Goal: Answer question/provide support

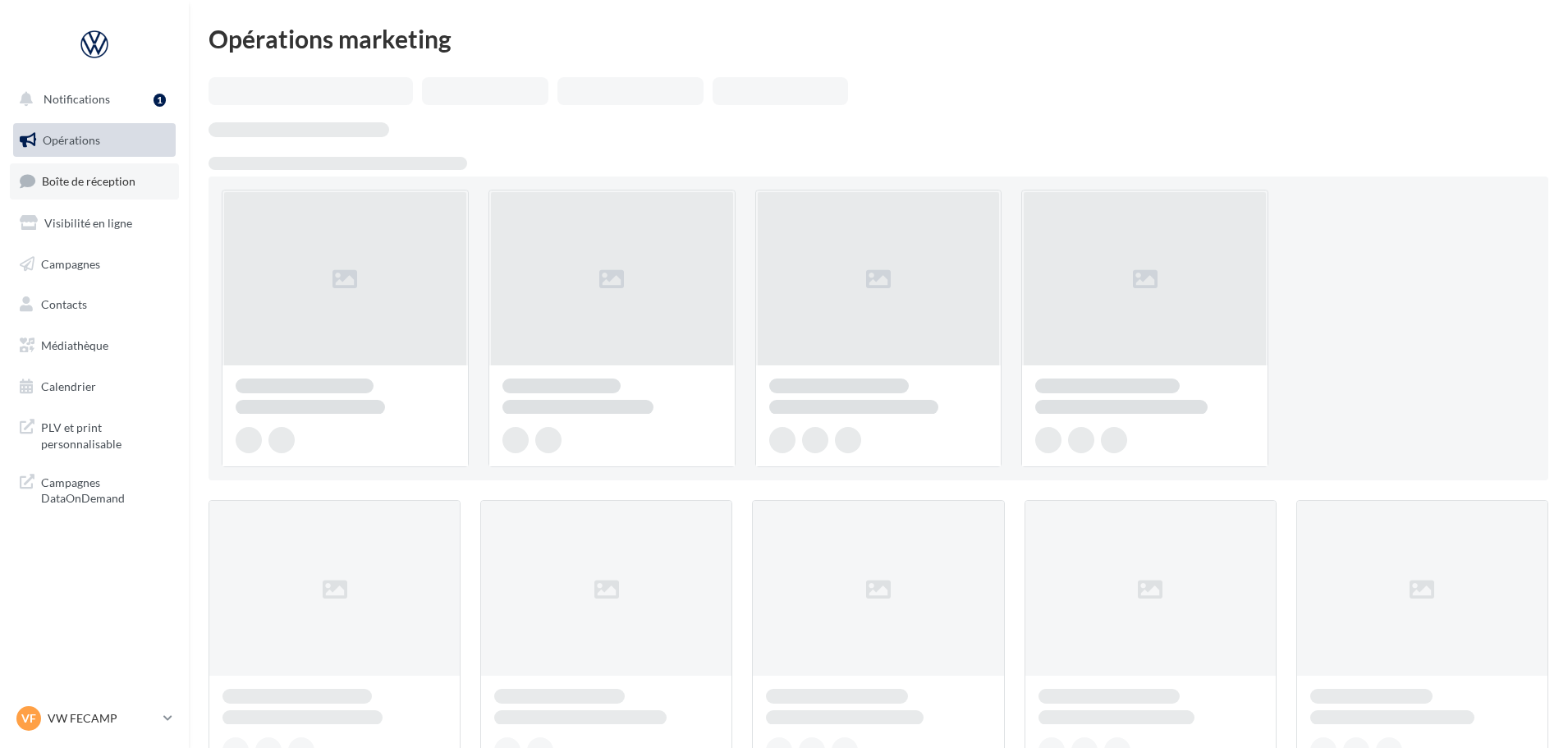
click at [93, 199] on link "Boîte de réception" at bounding box center [94, 181] width 169 height 35
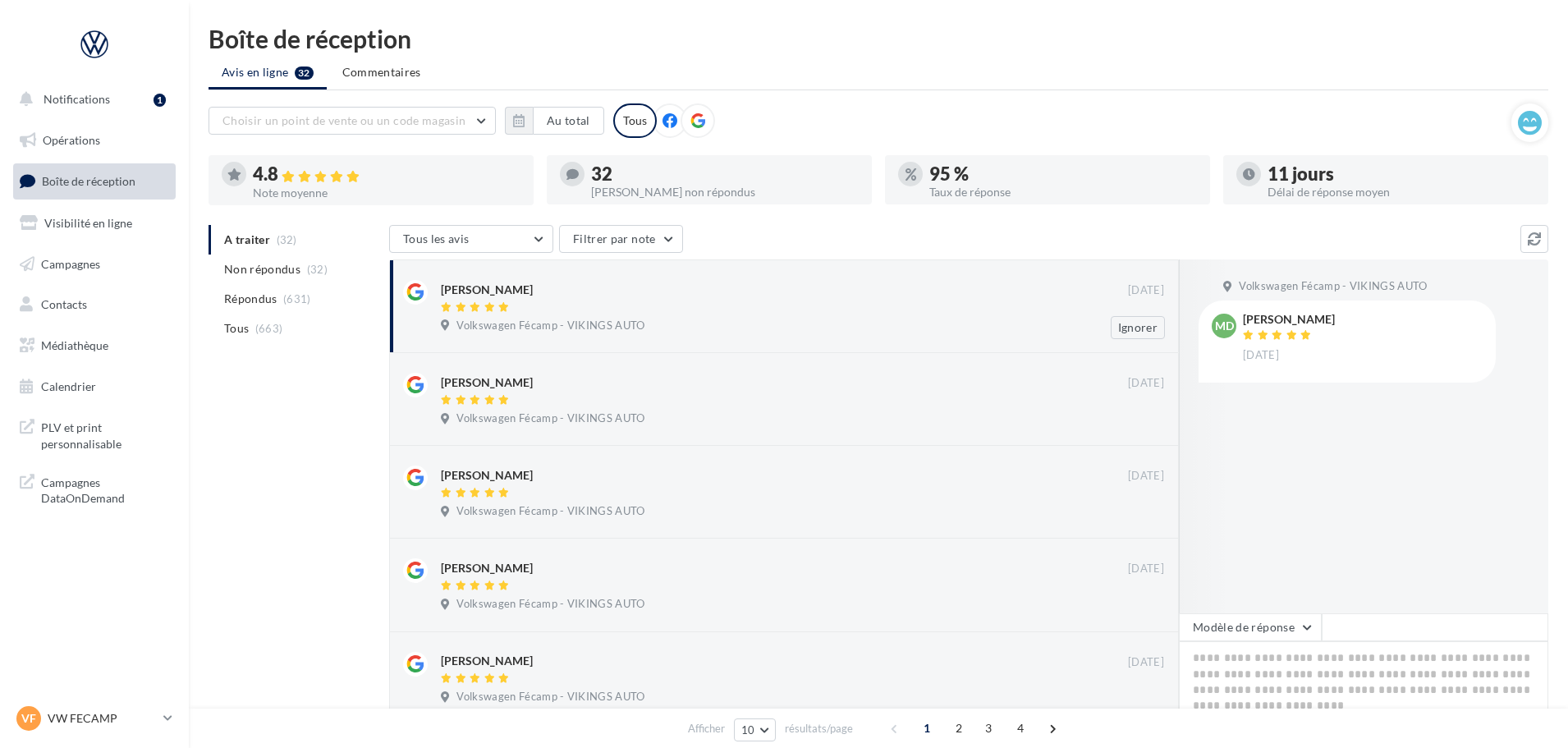
click at [748, 309] on div at bounding box center [784, 309] width 687 height 14
click at [1227, 630] on button "Modèle de réponse" at bounding box center [1250, 627] width 143 height 28
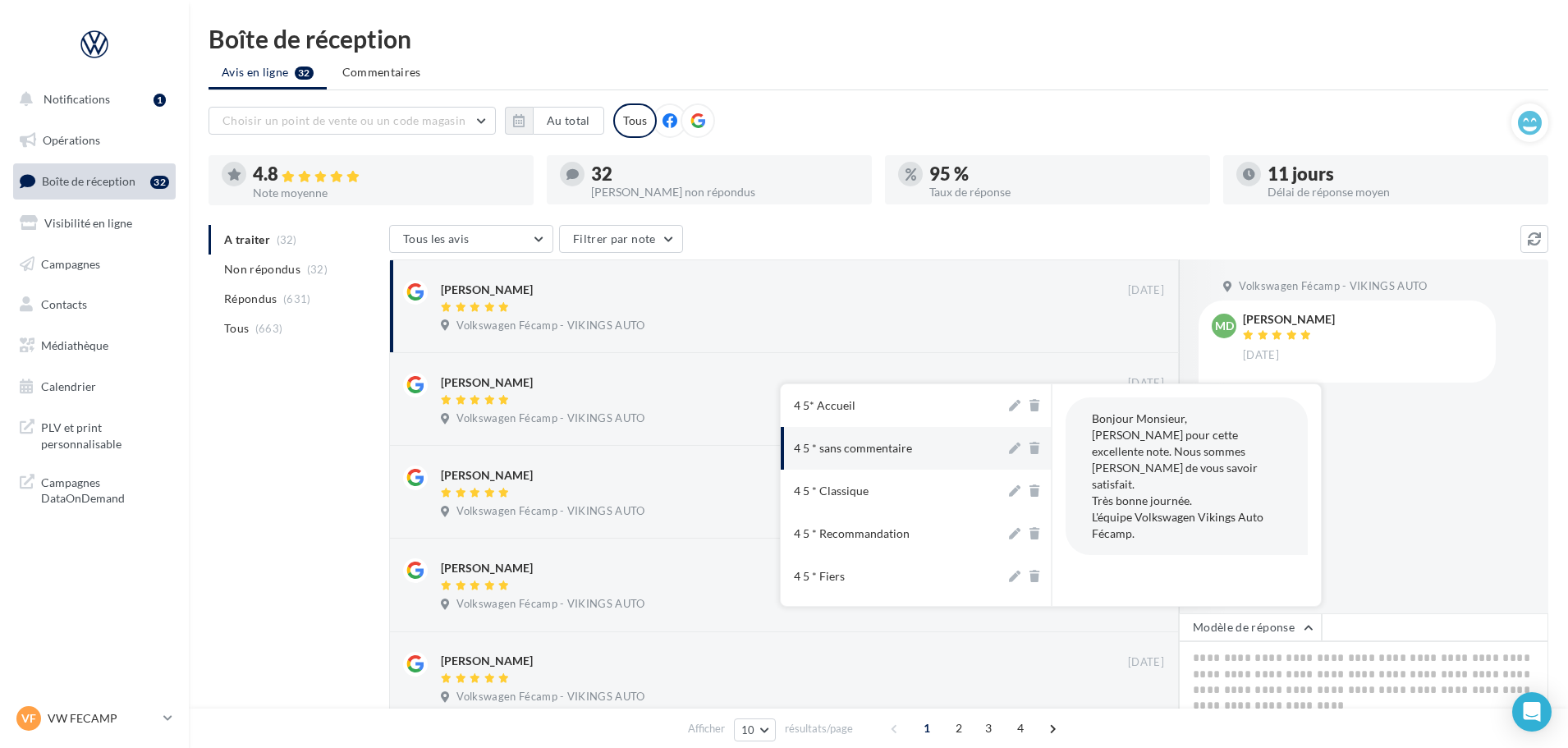
click at [939, 454] on button "4 5 * sans commentaire" at bounding box center [893, 448] width 225 height 43
type textarea "**********"
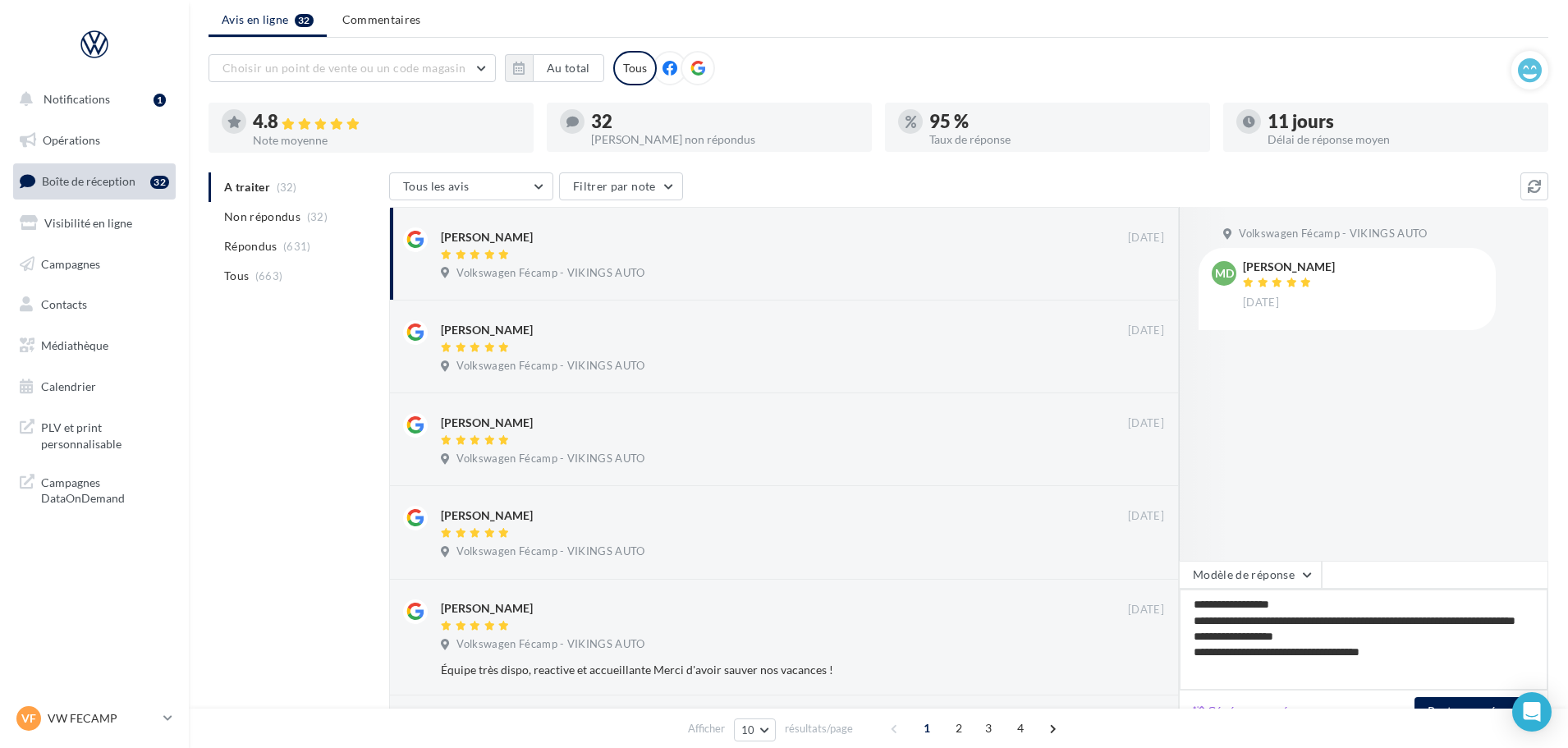
scroll to position [83, 0]
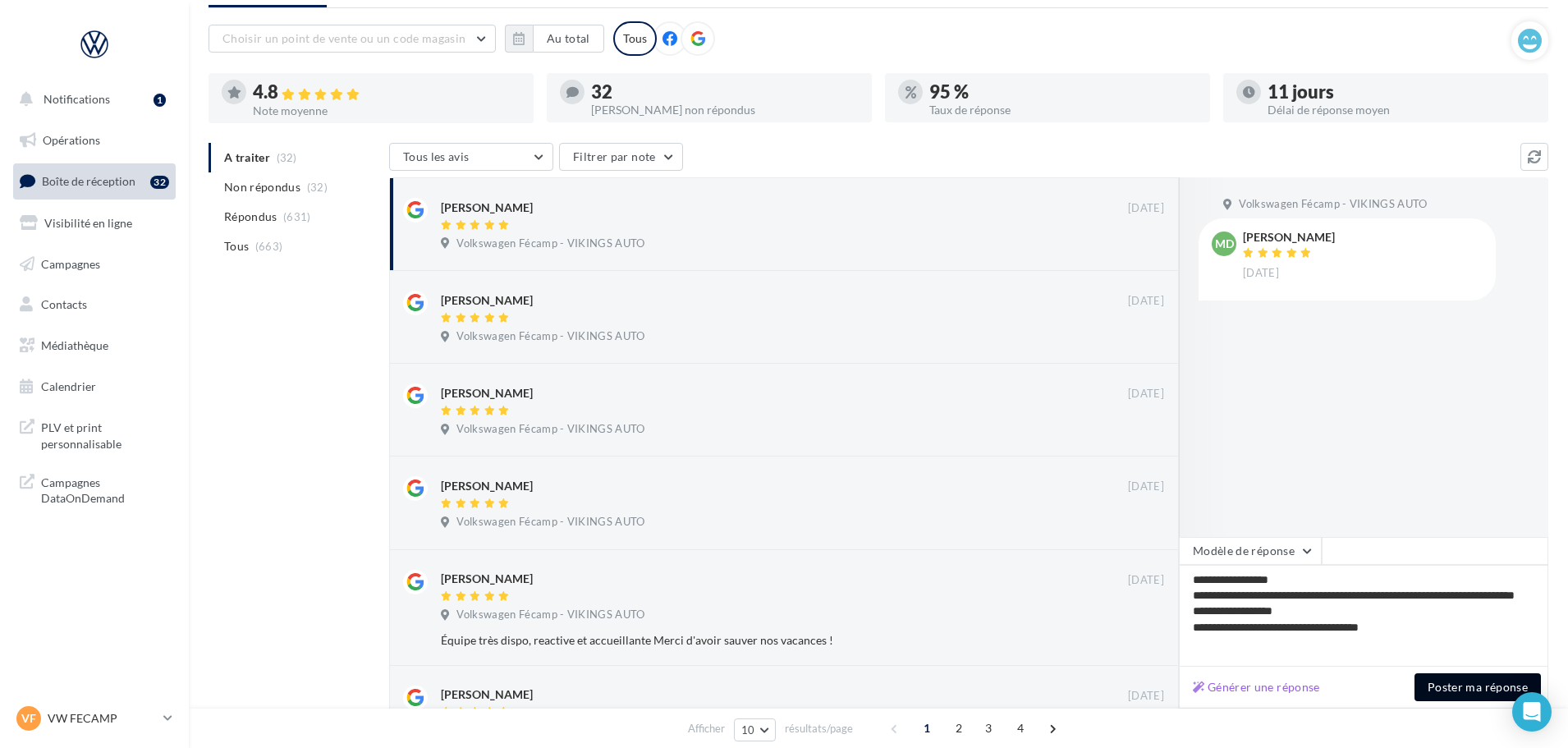
click at [1505, 701] on button "Poster ma réponse" at bounding box center [1478, 687] width 127 height 28
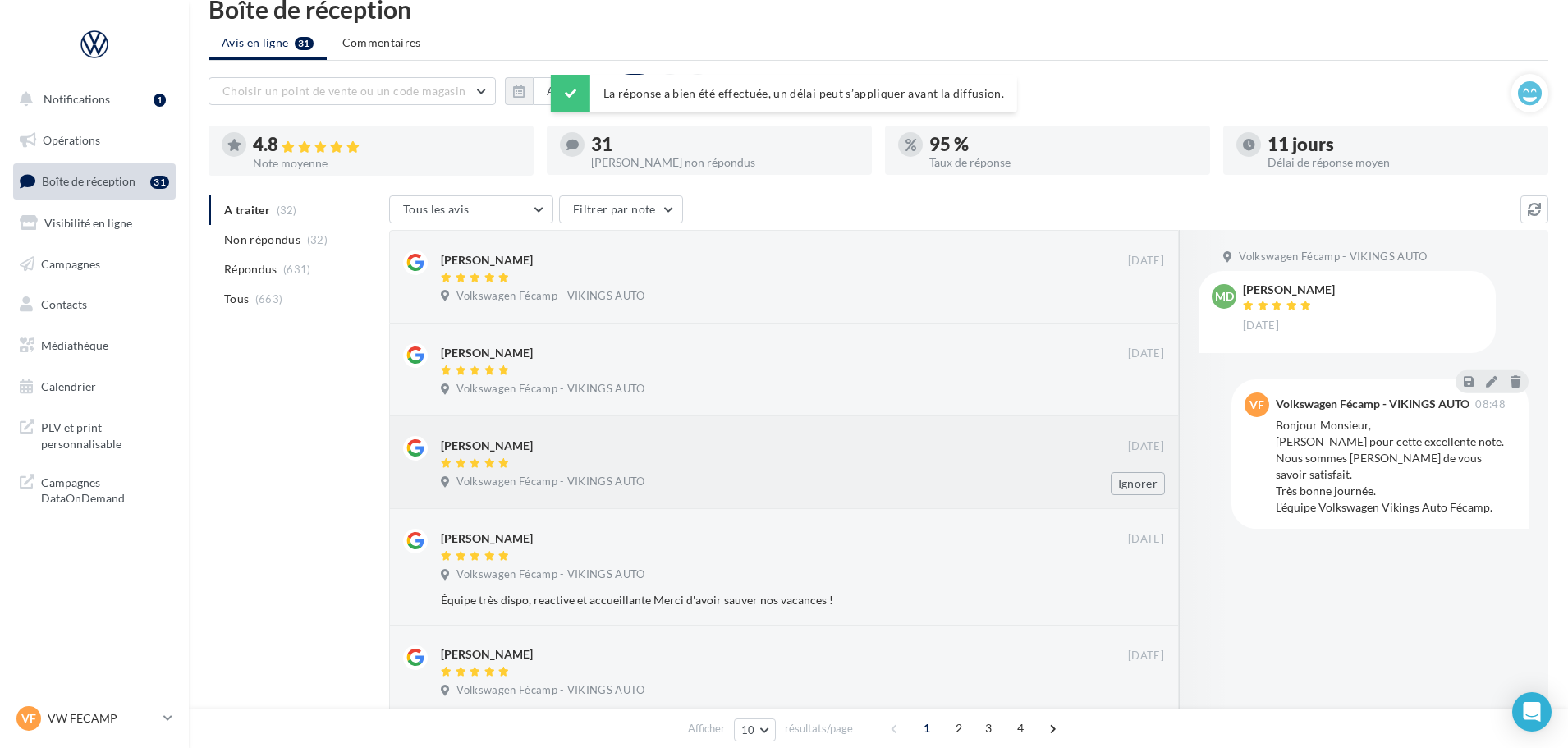
scroll to position [0, 0]
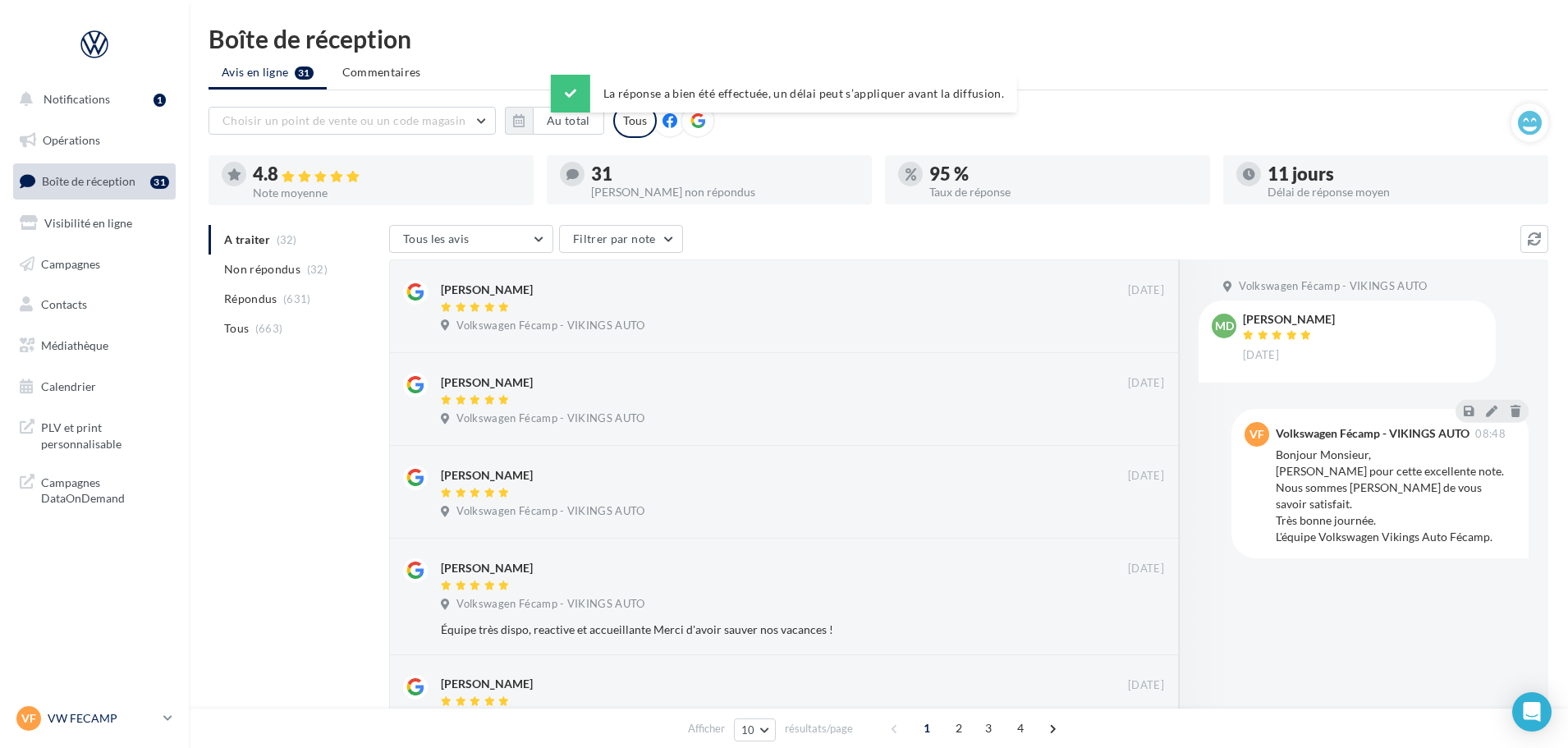
click at [102, 722] on p "VW FECAMP" at bounding box center [102, 719] width 109 height 17
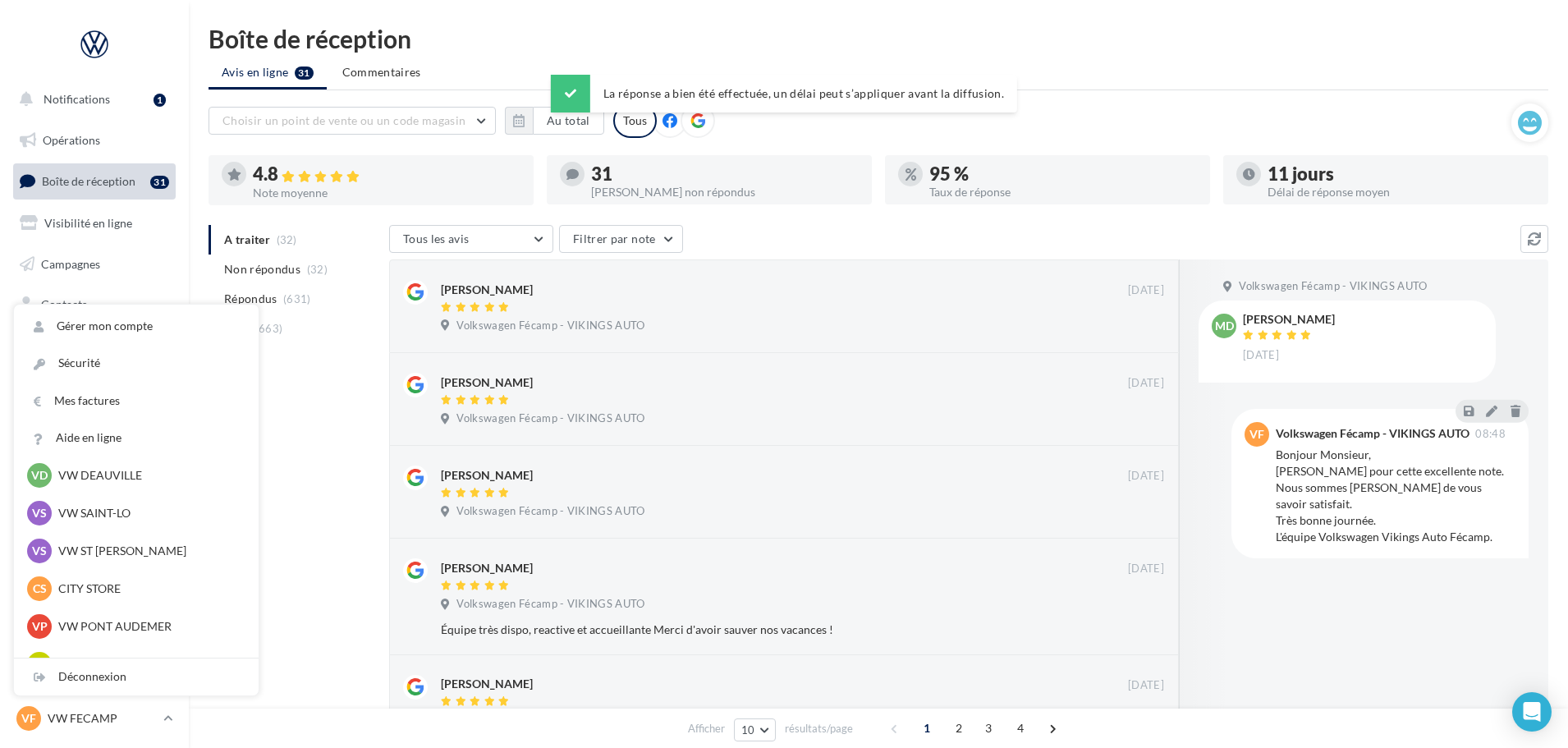
scroll to position [164, 0]
click at [98, 544] on p "VW ST [PERSON_NAME]" at bounding box center [149, 550] width 181 height 17
